Goal: Task Accomplishment & Management: Complete application form

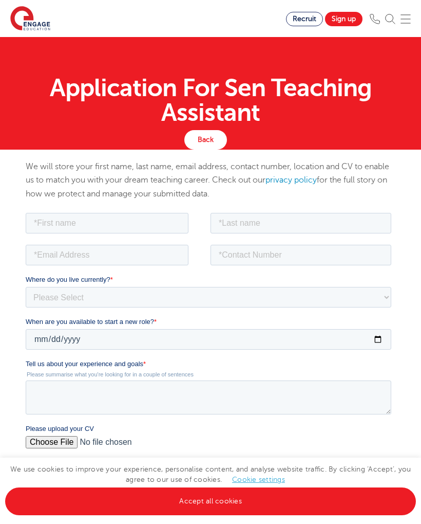
click at [342, 16] on link "Sign up" at bounding box center [344, 19] width 38 height 14
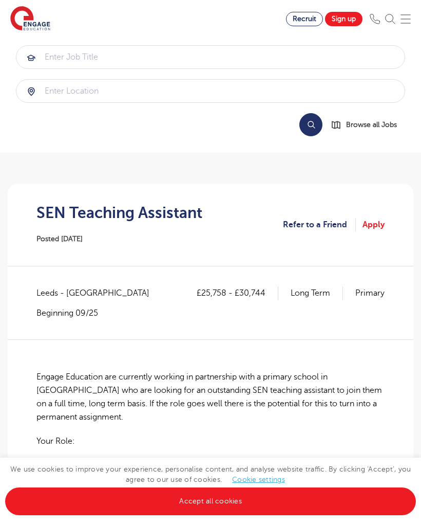
click at [380, 225] on link "Apply" at bounding box center [374, 224] width 22 height 13
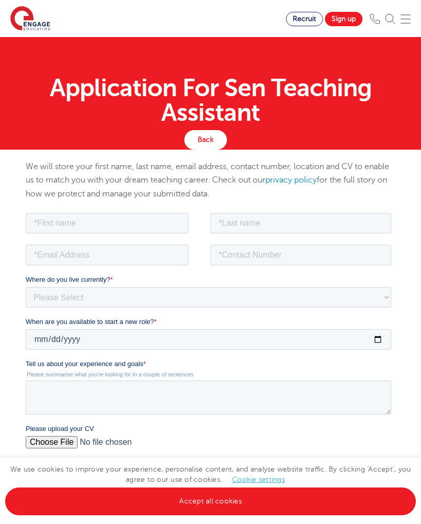
click at [404, 16] on img at bounding box center [406, 19] width 10 height 10
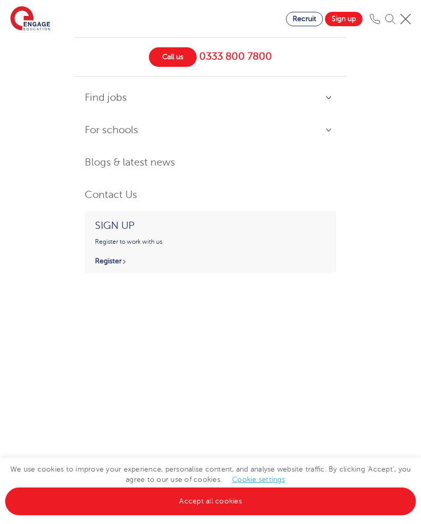
click at [342, 13] on link "Sign up" at bounding box center [344, 19] width 38 height 14
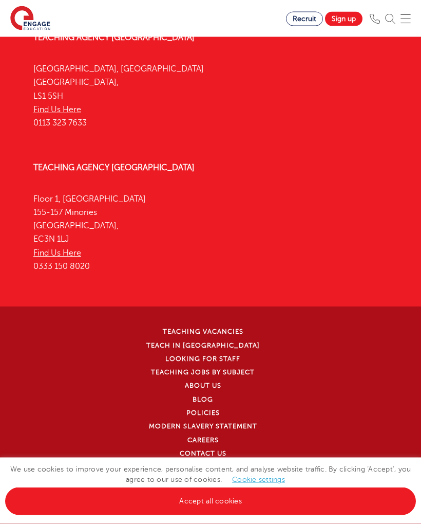
scroll to position [1534, 0]
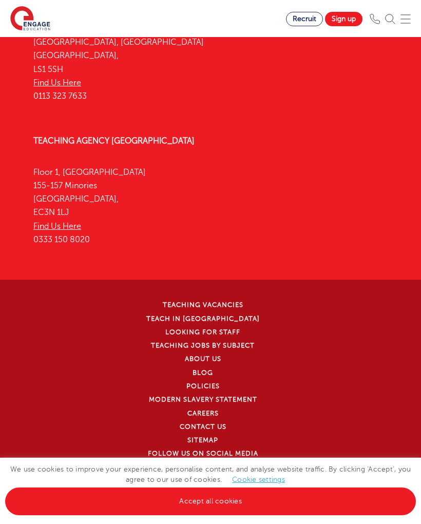
click at [219, 496] on link "Accept all cookies" at bounding box center [210, 501] width 411 height 28
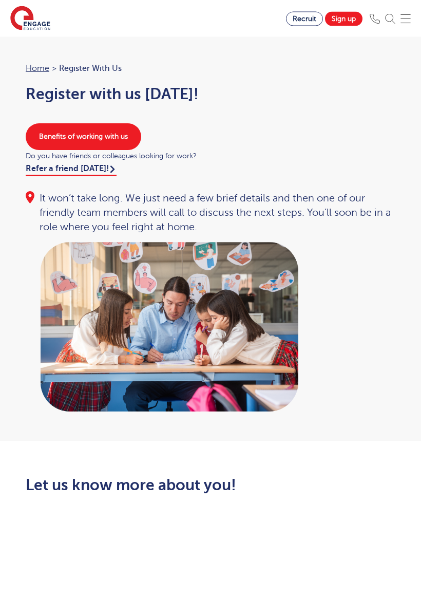
scroll to position [2, 0]
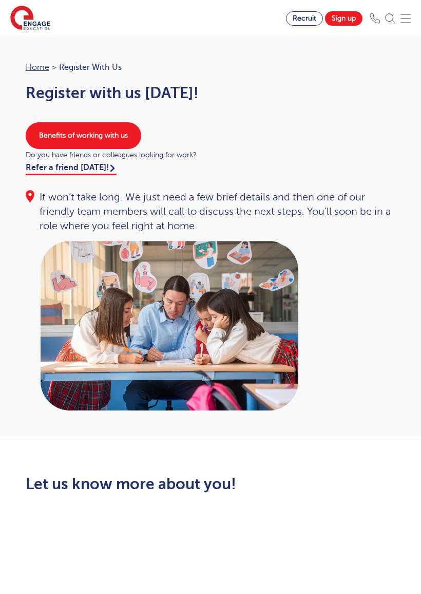
click at [390, 16] on img at bounding box center [390, 19] width 10 height 10
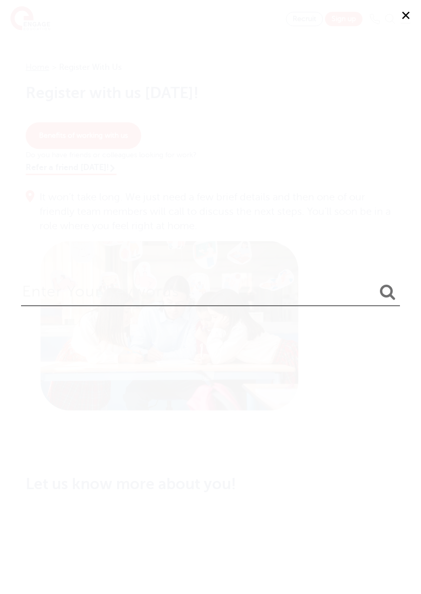
click at [404, 12] on button "✕" at bounding box center [405, 15] width 31 height 31
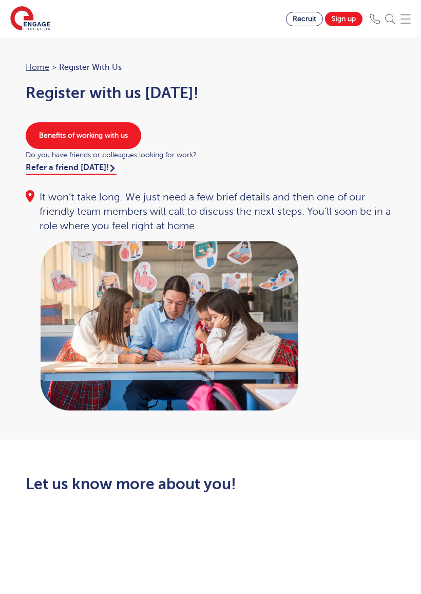
click at [406, 15] on img at bounding box center [406, 19] width 10 height 10
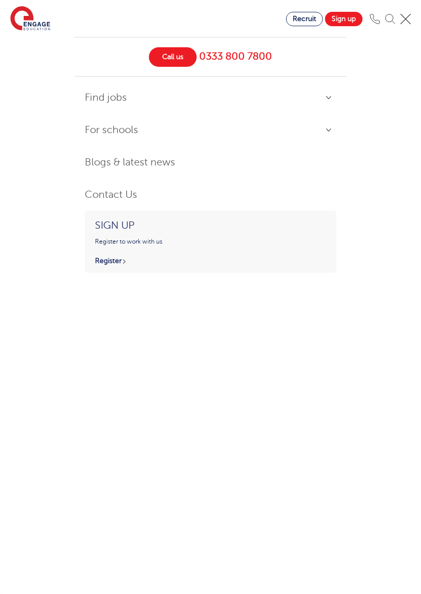
click at [398, 77] on div "Call us 0333 800 7800 Find jobs All vacancies Working in SEND Non-classroom rol…" at bounding box center [210, 297] width 421 height 594
click at [409, 17] on img at bounding box center [406, 19] width 10 height 10
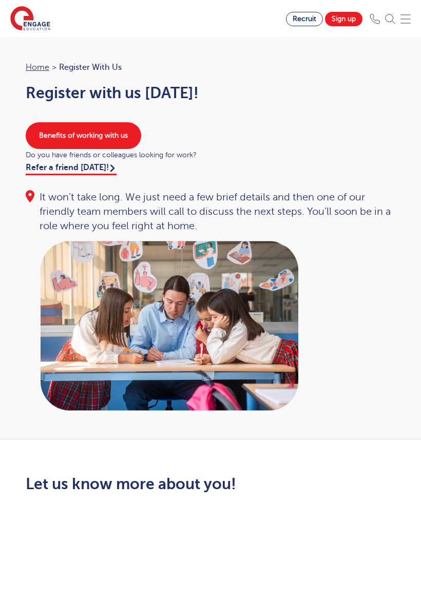
click at [326, 502] on div "Let us know more about you!" at bounding box center [210, 589] width 385 height 229
click at [359, 184] on div "Home > Register with us Register with us today! Benefits of working with us Do …" at bounding box center [210, 147] width 390 height 173
click at [354, 118] on div "Home > Register with us Register with us today! Benefits of working with us Do …" at bounding box center [210, 147] width 390 height 173
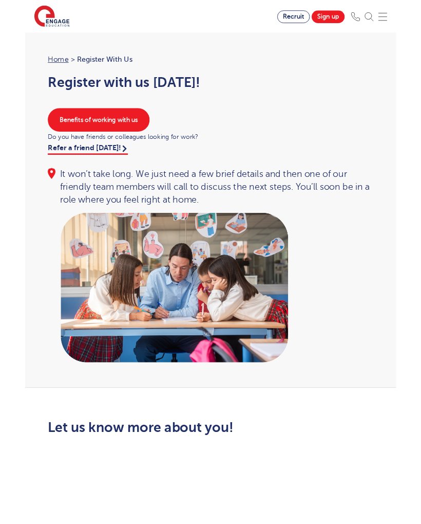
scroll to position [0, 0]
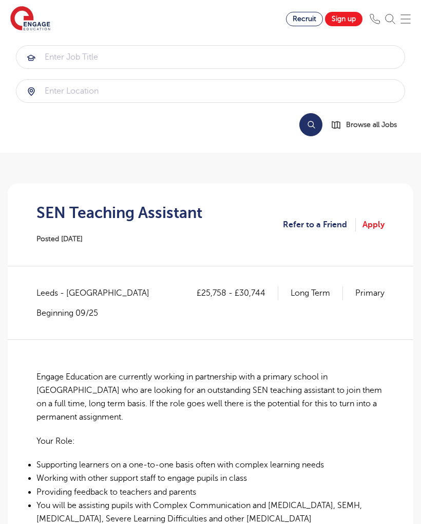
click at [379, 224] on link "Apply" at bounding box center [374, 224] width 22 height 13
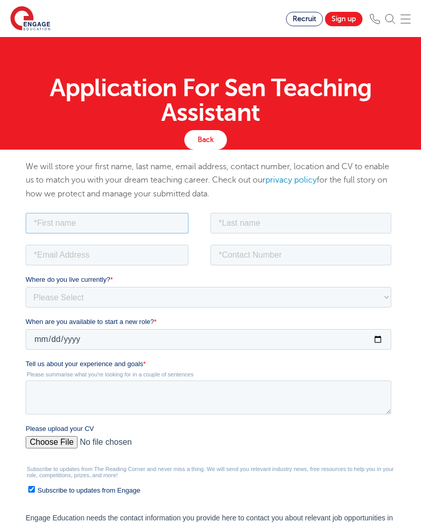
click at [154, 219] on input "text" at bounding box center [107, 222] width 163 height 21
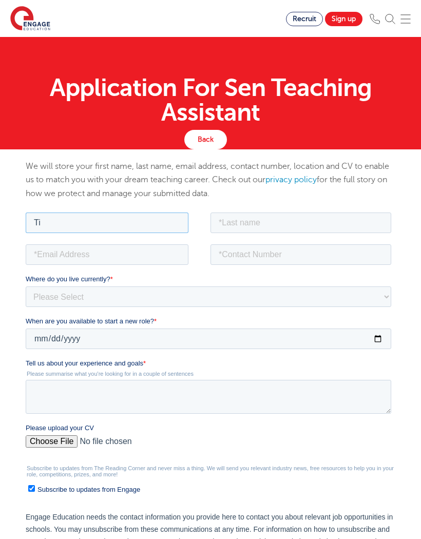
type input "T"
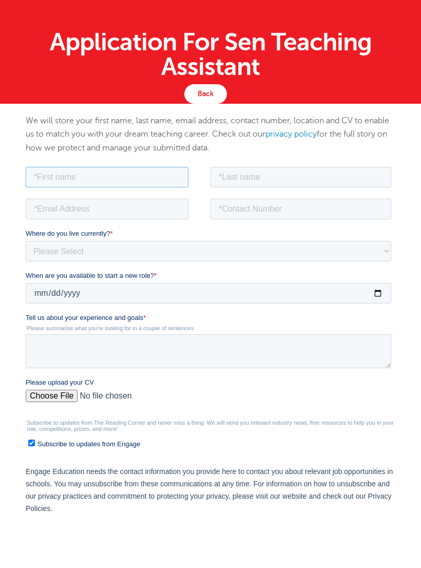
click at [131, 174] on input "text" at bounding box center [107, 177] width 163 height 21
type input "Adewumi"
click at [315, 179] on input "text" at bounding box center [301, 177] width 181 height 21
type input "Olaiwon"
click at [147, 206] on input "email" at bounding box center [107, 209] width 163 height 21
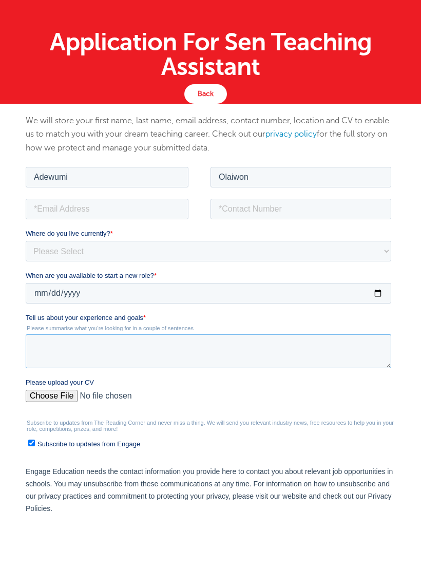
click at [139, 347] on textarea "Tell us about your experience and goals *" at bounding box center [209, 351] width 366 height 34
paste textarea "I am looking for a permanent role as a SEN Teaching assistant. I am passionate …"
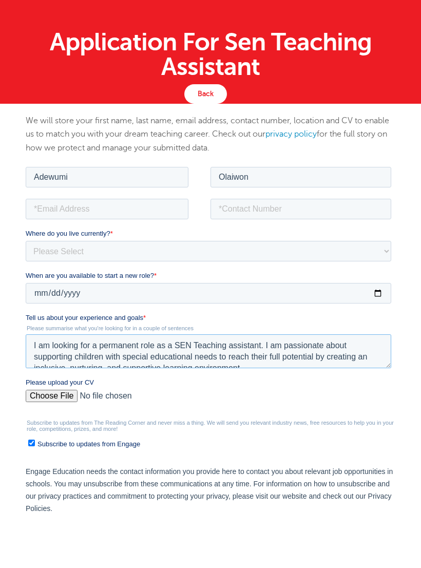
scroll to position [6, 0]
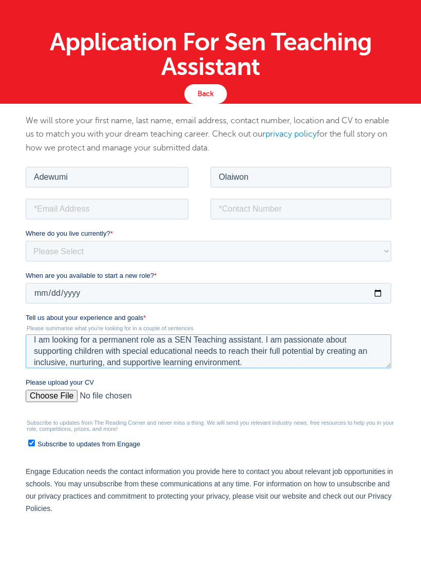
type textarea "I am looking for a permanent role as a SEN Teaching assistant. I am passionate …"
click at [151, 297] on input "When are you available to start a new role? *" at bounding box center [209, 293] width 366 height 21
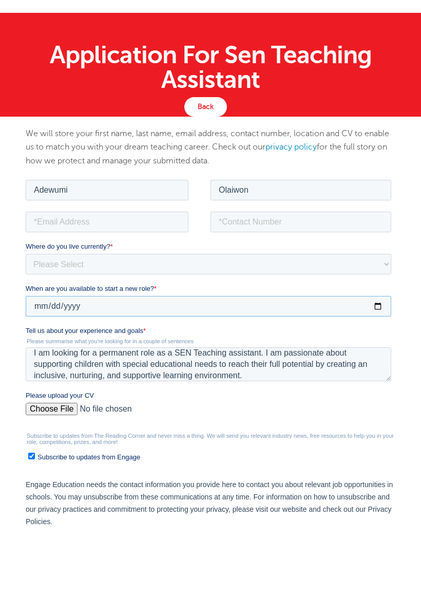
scroll to position [46, 0]
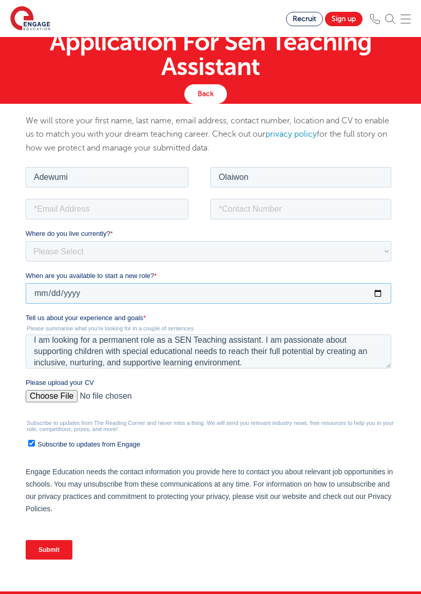
type input "2025-09-08"
click at [191, 248] on select "Please Select UK Canada Ireland Australia New Zealand Europe USA South Africa J…" at bounding box center [209, 250] width 366 height 21
select select "UK"
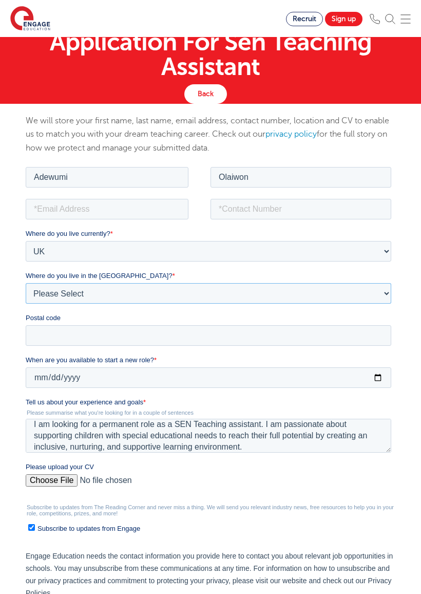
click at [193, 294] on select "Please Select Overseas Barnsley Bedfordshire Berkshire Bournemouth Bracknell Fo…" at bounding box center [209, 293] width 366 height 21
select select "Leeds"
click at [172, 334] on input "Postal code" at bounding box center [209, 335] width 366 height 21
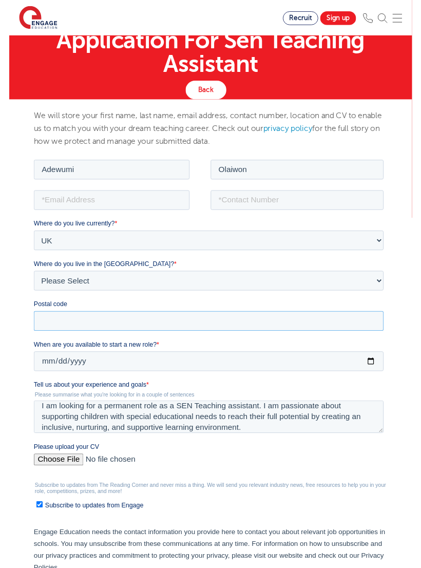
scroll to position [45, 0]
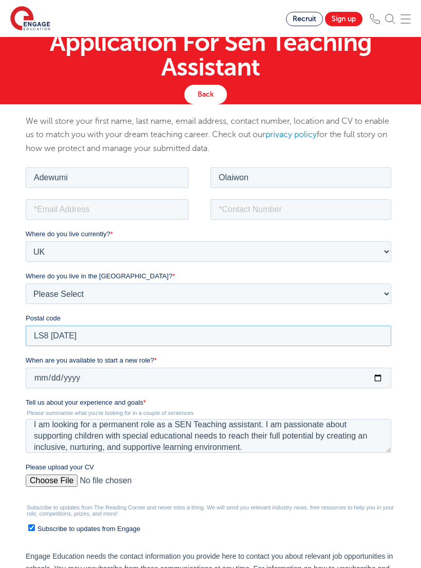
type input "LS8 5AD"
click at [360, 355] on label "When are you available to start a new role? *" at bounding box center [211, 360] width 370 height 10
click at [360, 367] on input "2025-09-08" at bounding box center [209, 377] width 366 height 21
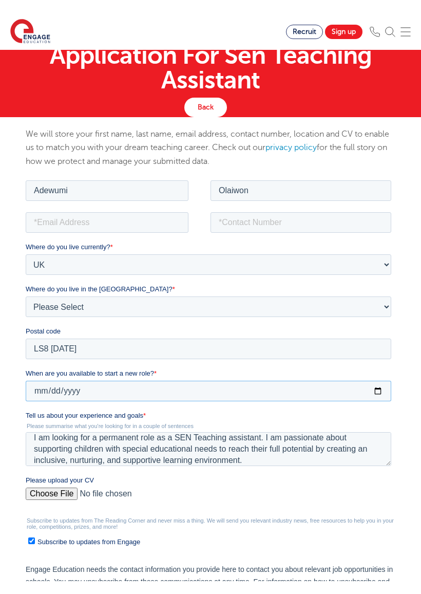
scroll to position [46, 0]
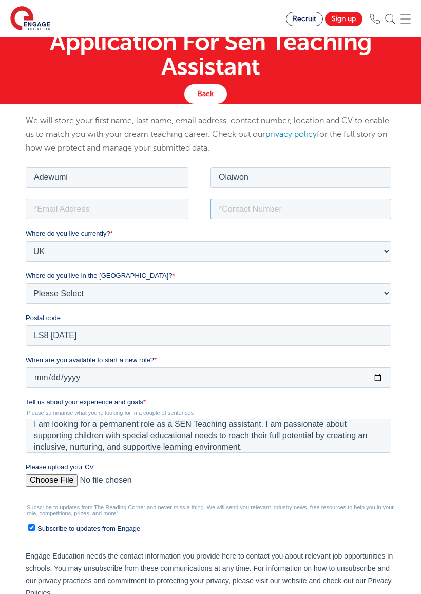
click at [270, 208] on input "tel" at bounding box center [301, 208] width 181 height 21
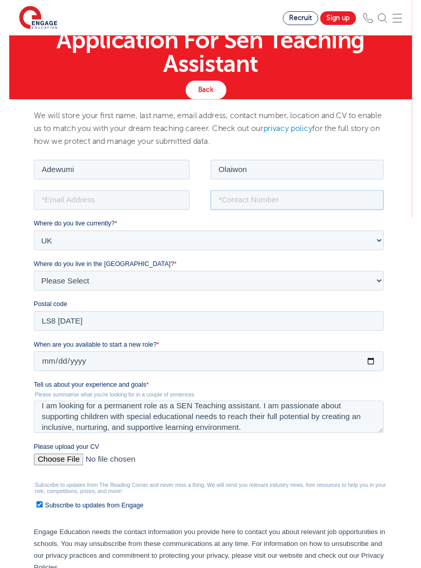
scroll to position [45, 0]
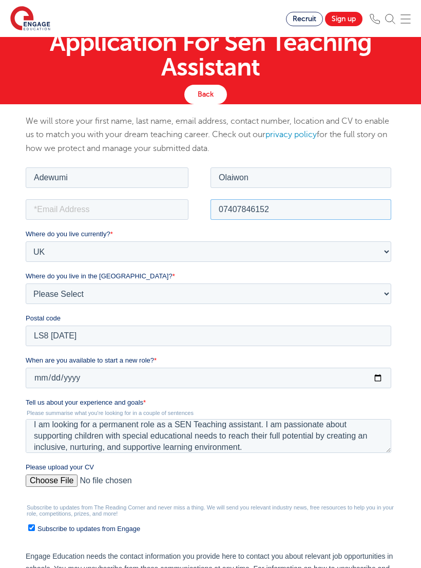
type input "07407846152"
click at [151, 209] on input "email" at bounding box center [107, 209] width 163 height 21
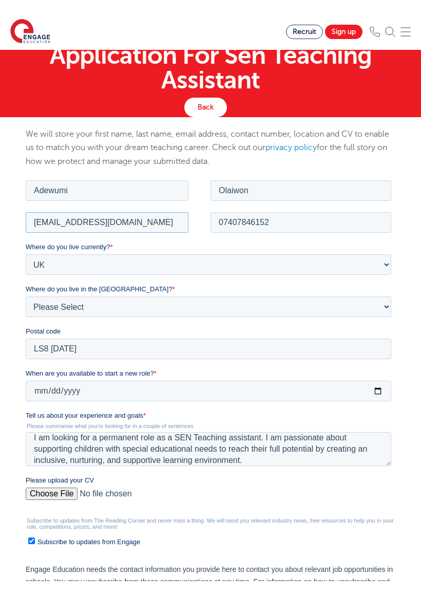
type input "olaiwonade14@gmail.com"
click at [329, 243] on label "Where do you live currently? *" at bounding box center [211, 246] width 370 height 10
click at [329, 254] on select "Please Select UK Canada Ireland Australia New Zealand Europe USA South Africa J…" at bounding box center [209, 264] width 366 height 21
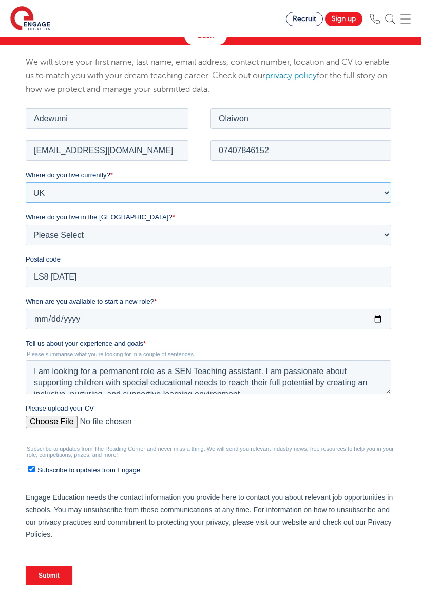
scroll to position [0, 0]
click at [40, 416] on input "Please upload your CV" at bounding box center [209, 425] width 366 height 21
type input "C:\fakepath\adewumiCV.docx"
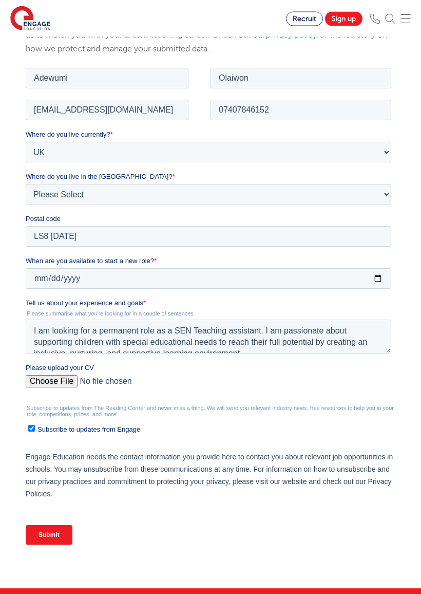
scroll to position [152, 0]
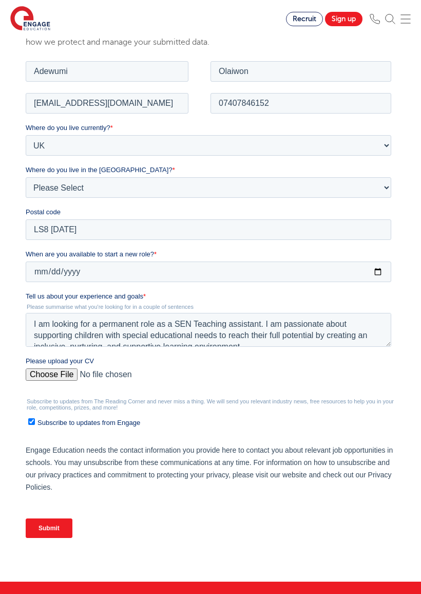
click at [50, 523] on input "Submit" at bounding box center [49, 528] width 47 height 20
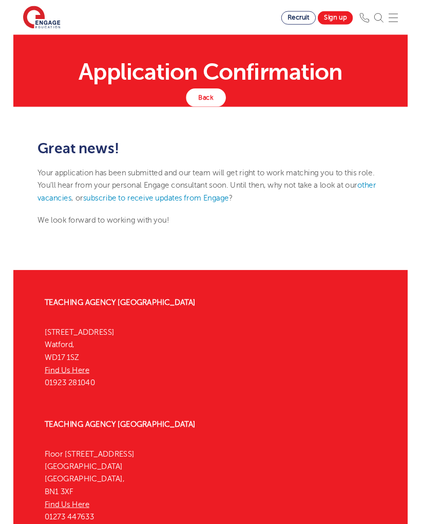
scroll to position [25, 0]
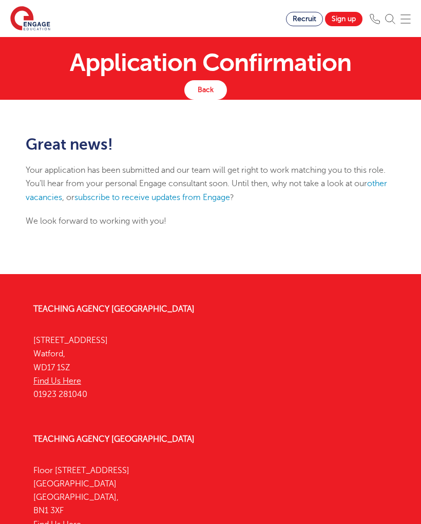
click at [53, 195] on link "other vacancies" at bounding box center [207, 190] width 362 height 23
click at [145, 197] on link "subscribe to receive updates from Engage" at bounding box center [152, 197] width 156 height 9
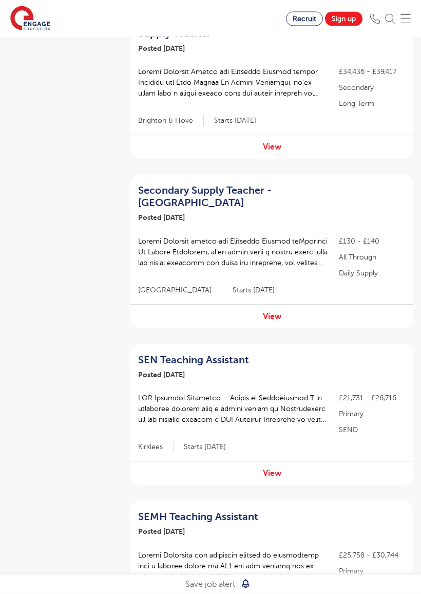
scroll to position [624, 0]
click at [233, 354] on h2 "SEN Teaching Assistant" at bounding box center [232, 360] width 188 height 12
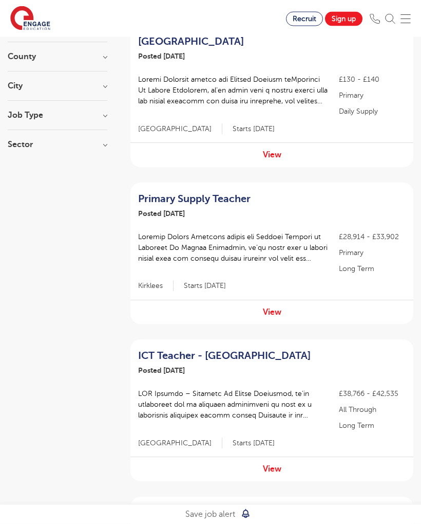
scroll to position [0, 0]
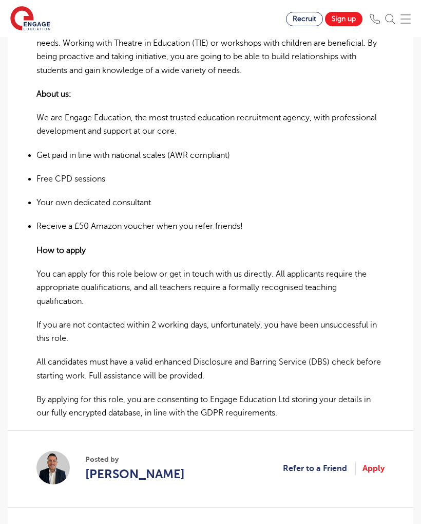
scroll to position [567, 0]
click at [359, 102] on div "SEN Teaching Assistant – School in [GEOGRAPHIC_DATA] I am currently working wit…" at bounding box center [210, 96] width 348 height 648
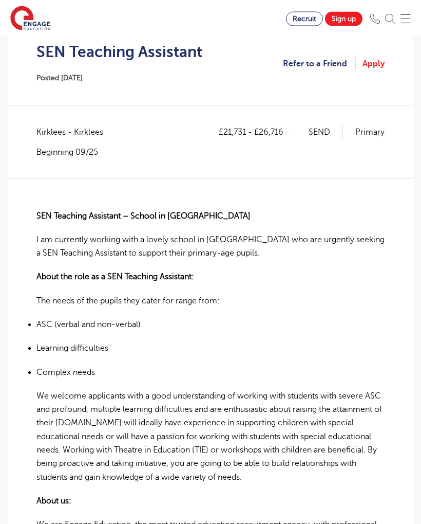
scroll to position [157, 0]
